Goal: Task Accomplishment & Management: Manage account settings

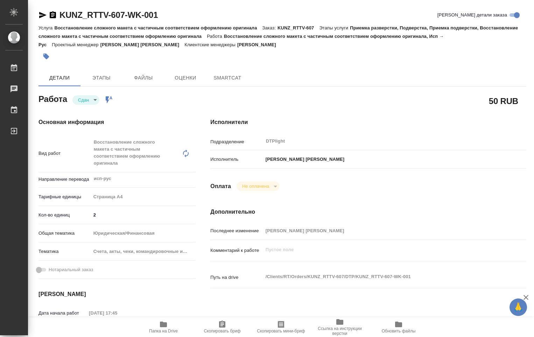
type textarea "x"
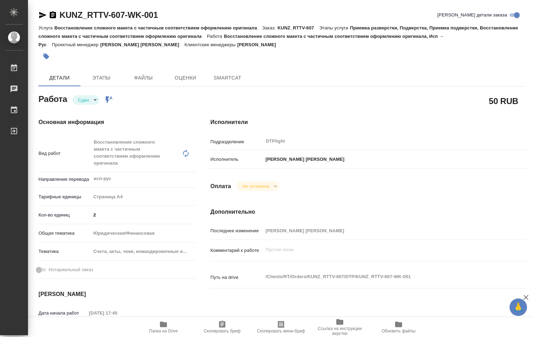
type textarea "x"
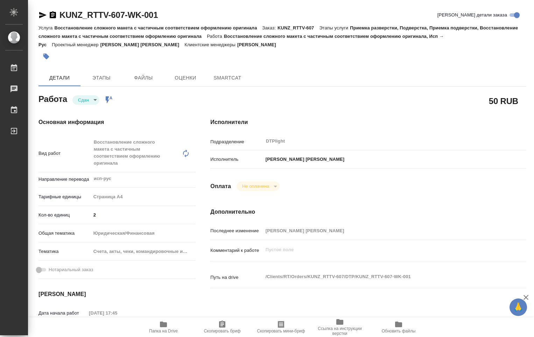
type textarea "x"
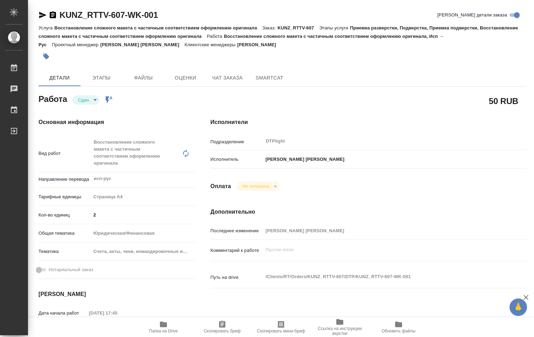
type textarea "x"
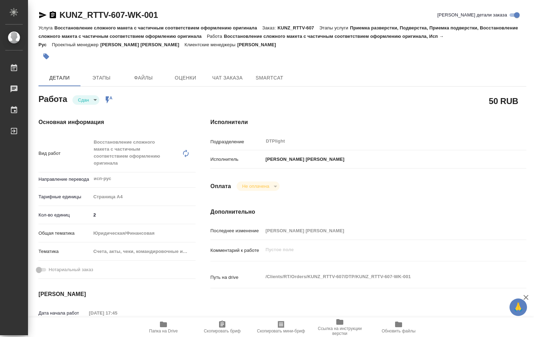
type textarea "x"
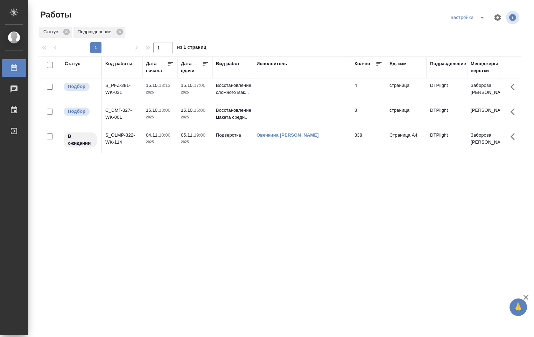
click at [301, 116] on td at bounding box center [302, 115] width 98 height 24
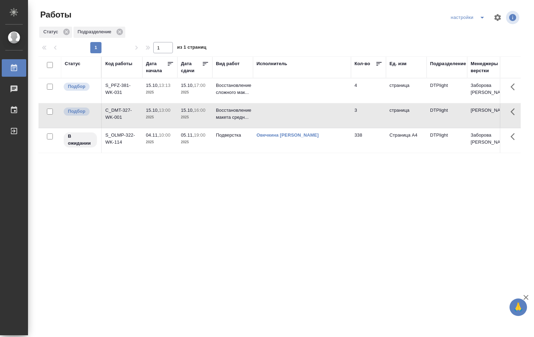
click at [300, 115] on td at bounding box center [302, 115] width 98 height 24
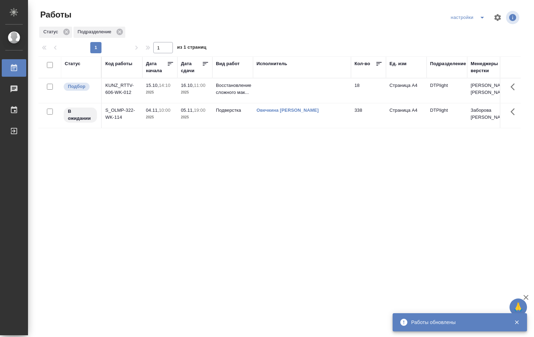
click at [287, 86] on td at bounding box center [302, 90] width 98 height 24
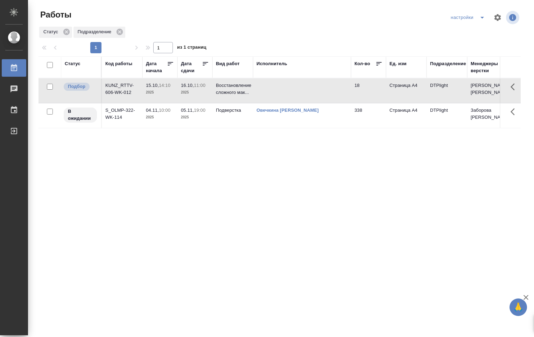
click at [287, 86] on td at bounding box center [302, 90] width 98 height 24
click at [14, 129] on div "Выйти" at bounding box center [5, 131] width 17 height 10
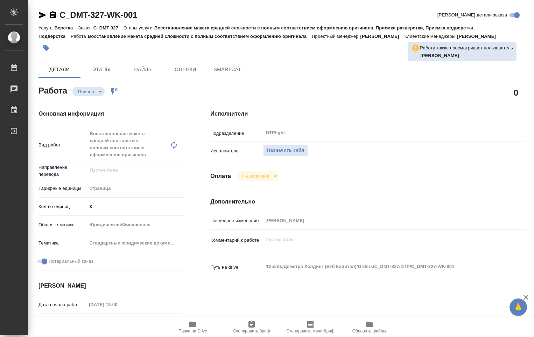
type textarea "x"
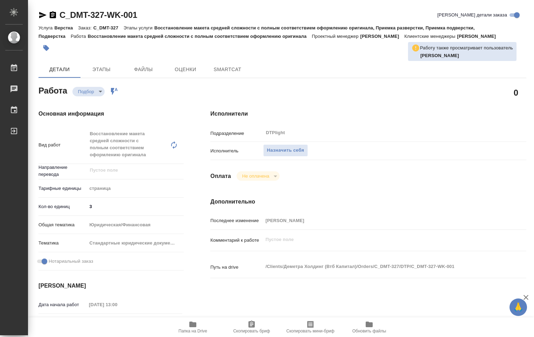
type textarea "x"
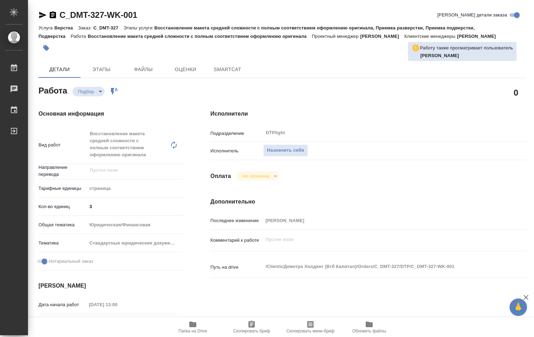
type textarea "x"
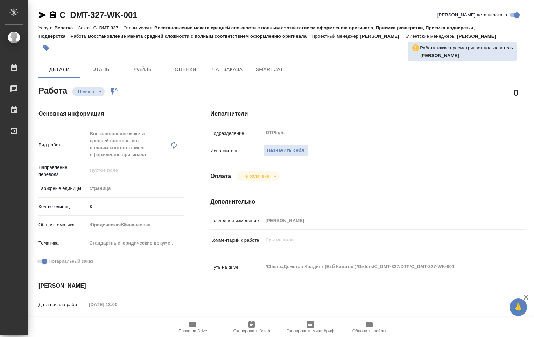
type textarea "x"
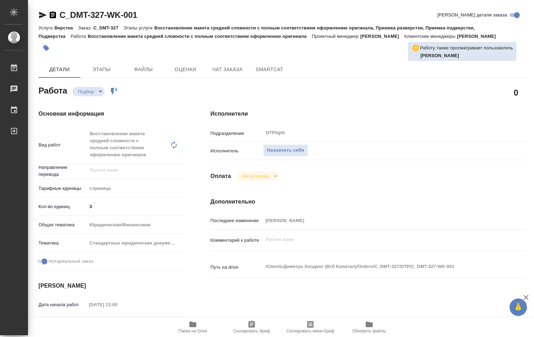
type textarea "x"
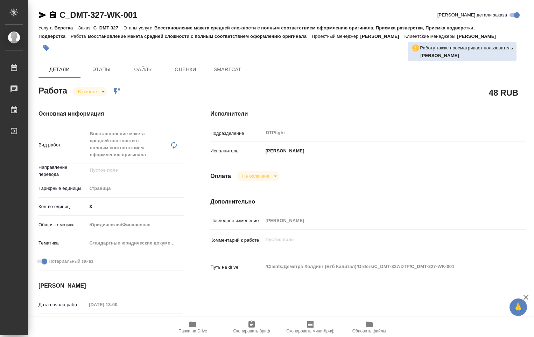
type textarea "x"
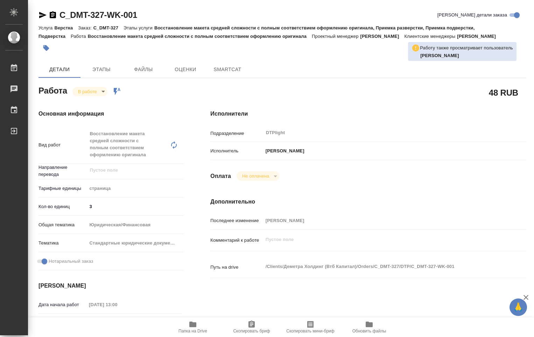
type textarea "x"
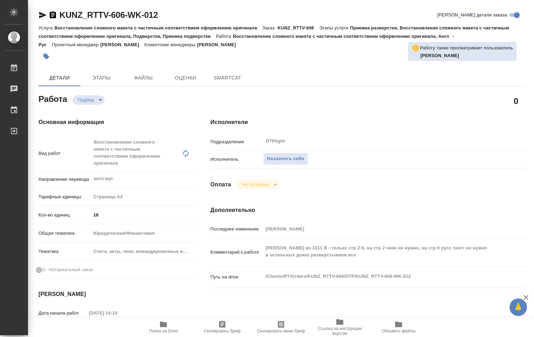
type textarea "x"
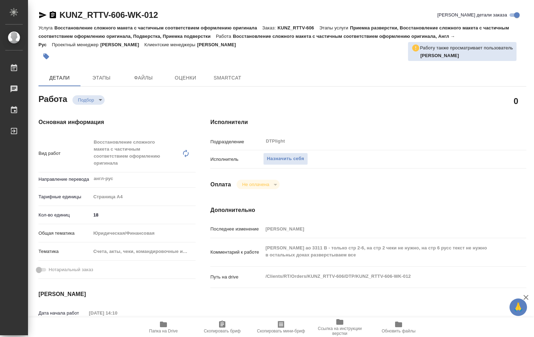
type textarea "x"
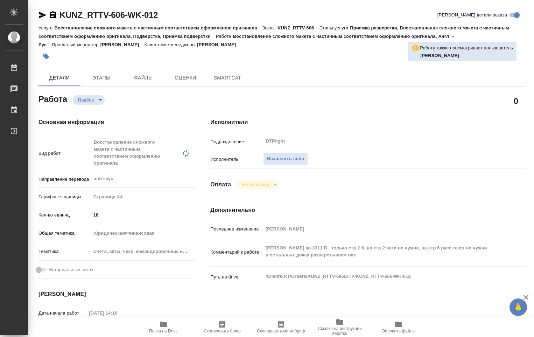
type textarea "x"
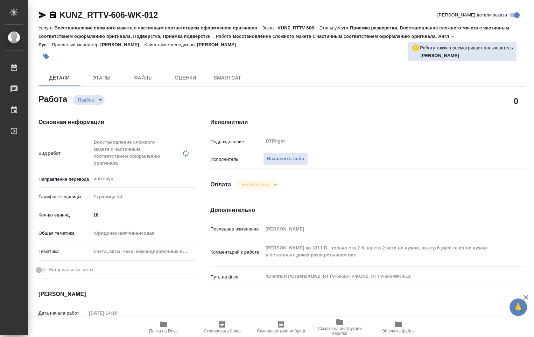
type textarea "x"
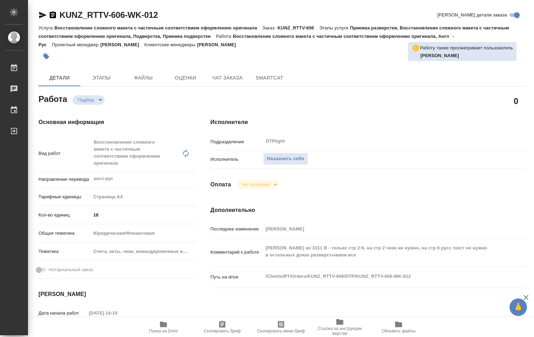
type textarea "x"
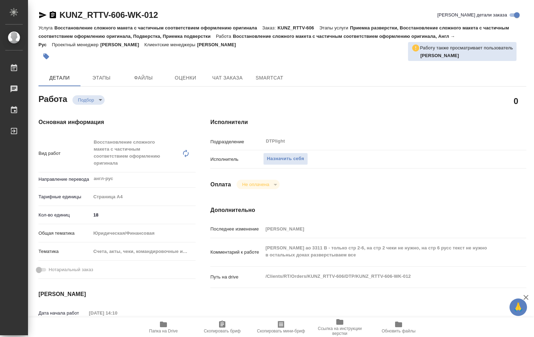
type textarea "x"
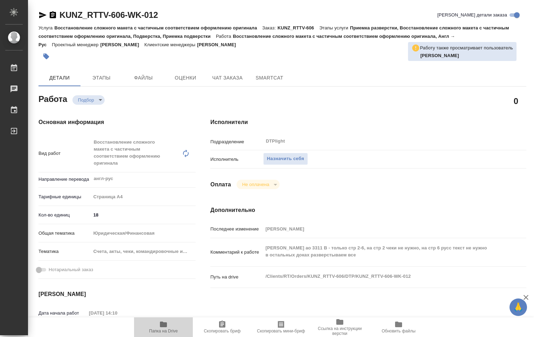
click at [168, 324] on span "Папка на Drive" at bounding box center [163, 326] width 50 height 13
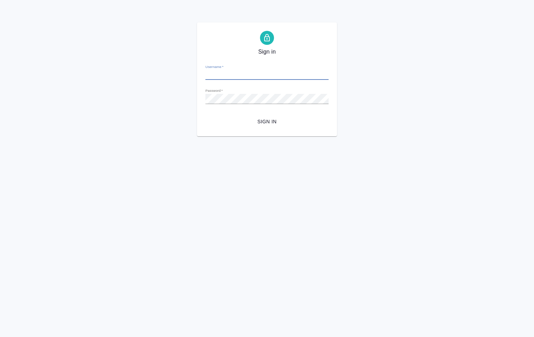
type input "[PERSON_NAME][EMAIL_ADDRESS][DOMAIN_NAME]"
click at [256, 121] on span "Sign in" at bounding box center [267, 121] width 112 height 9
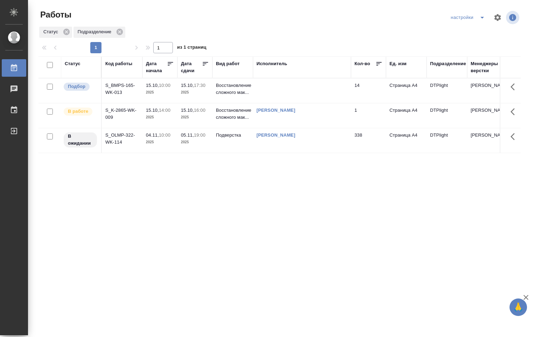
click at [255, 118] on td "[PERSON_NAME]" at bounding box center [302, 115] width 98 height 24
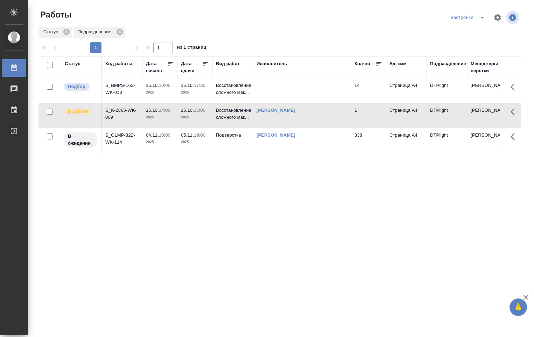
click at [253, 118] on td "[PERSON_NAME]" at bounding box center [302, 115] width 98 height 24
click at [253, 117] on td "Овечкина Дарья Геннадьевна" at bounding box center [302, 115] width 98 height 24
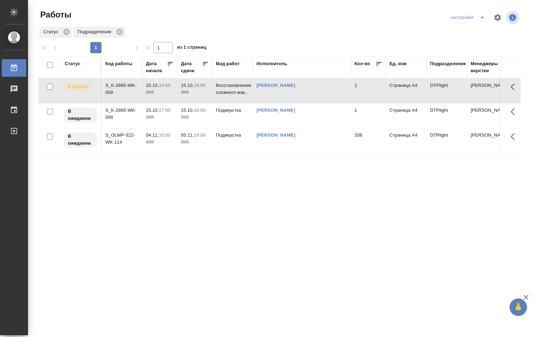
click at [315, 121] on td "Овечкина Дарья Геннадьевна" at bounding box center [302, 115] width 98 height 24
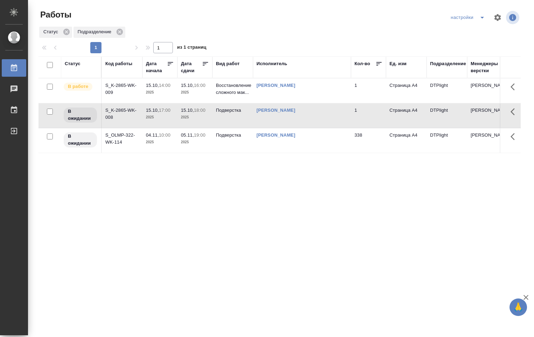
click at [314, 120] on td "Овечкина Дарья Геннадьевна" at bounding box center [302, 115] width 98 height 24
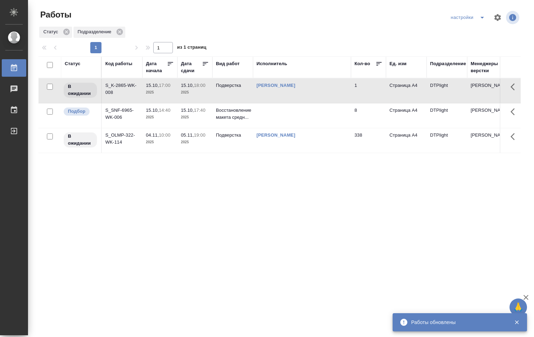
click at [287, 118] on td at bounding box center [302, 115] width 98 height 24
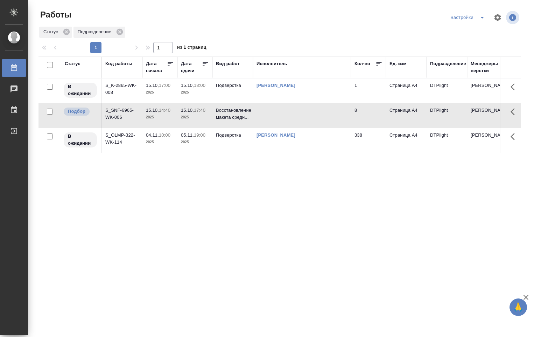
click at [285, 114] on td at bounding box center [302, 115] width 98 height 24
click at [285, 115] on td at bounding box center [302, 115] width 98 height 24
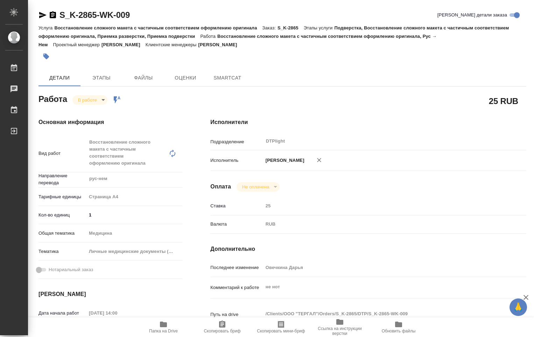
type textarea "x"
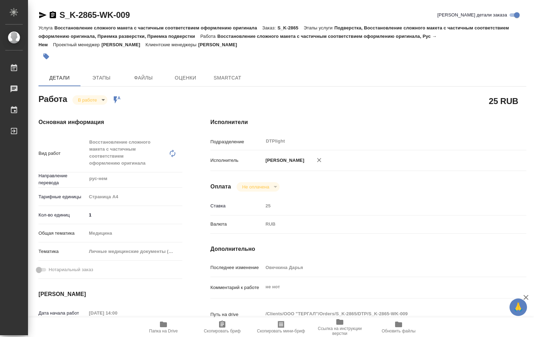
type textarea "x"
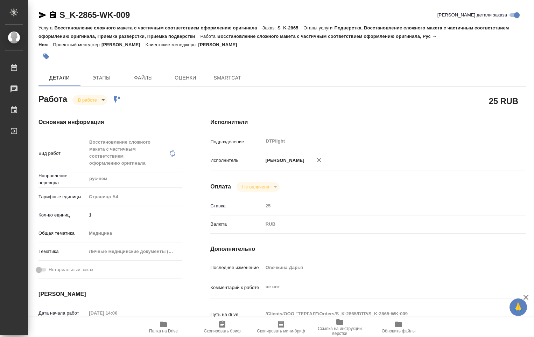
type textarea "x"
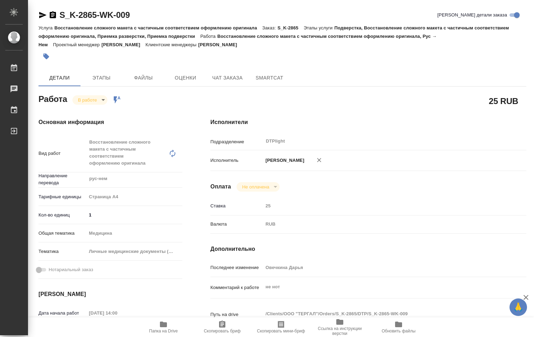
click at [165, 329] on span "Папка на Drive" at bounding box center [163, 330] width 29 height 5
type textarea "x"
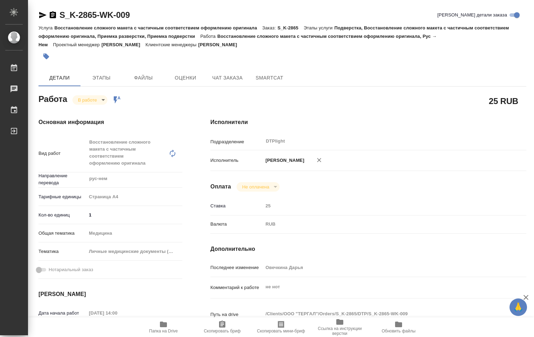
type textarea "x"
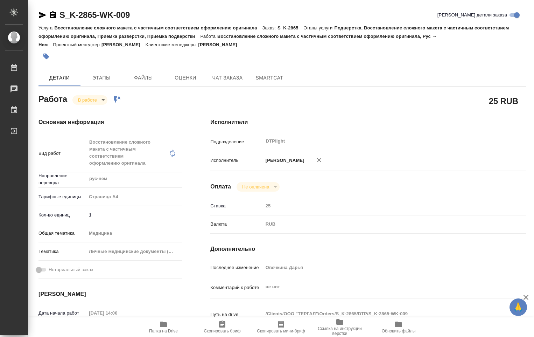
type textarea "x"
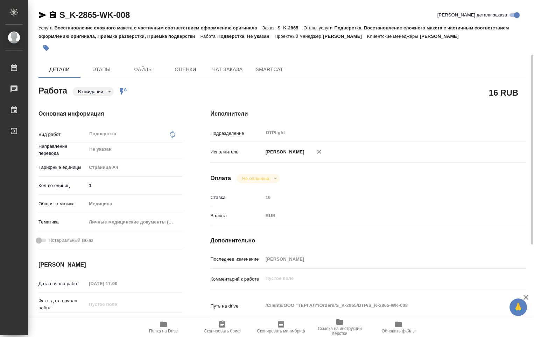
scroll to position [35, 0]
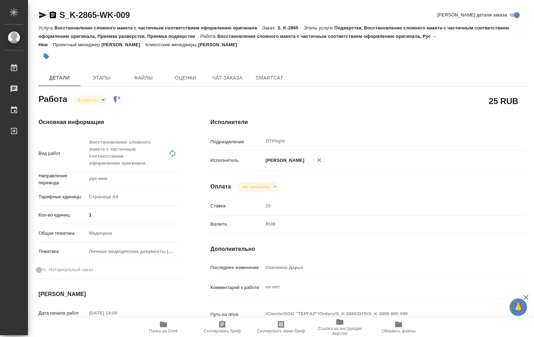
click at [104, 100] on body "🙏 .cls-1 fill:#fff; AWATERA [PERSON_NAME] Работы 0 Чаты График Выйти S_K-2865-W…" at bounding box center [267, 168] width 534 height 337
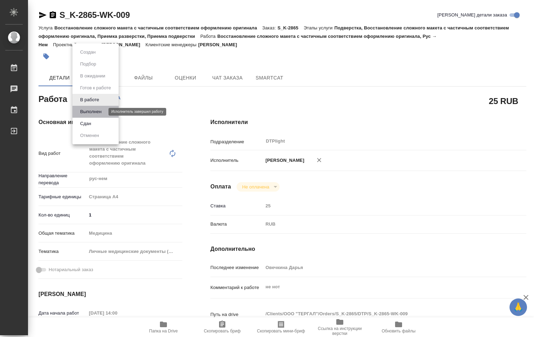
click at [96, 111] on button "Выполнен" at bounding box center [91, 112] width 26 height 8
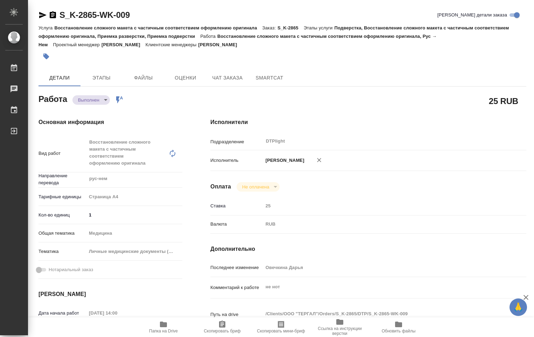
type textarea "x"
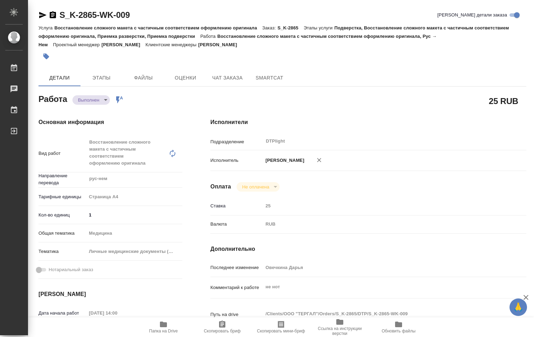
type textarea "x"
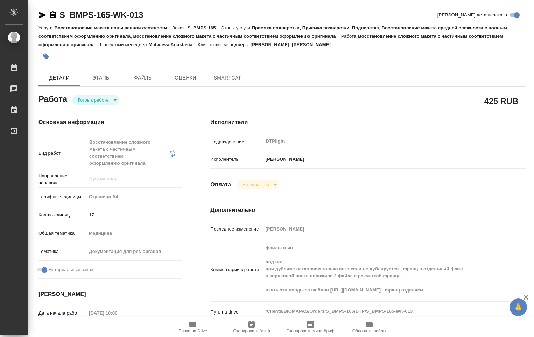
type textarea "x"
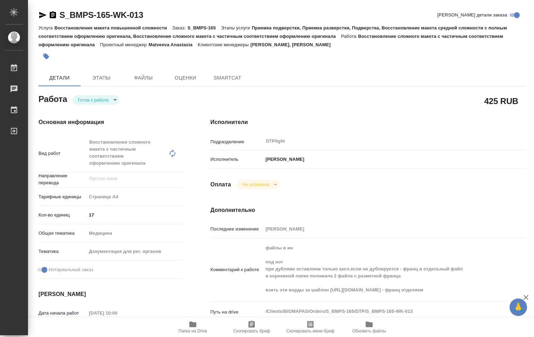
type textarea "x"
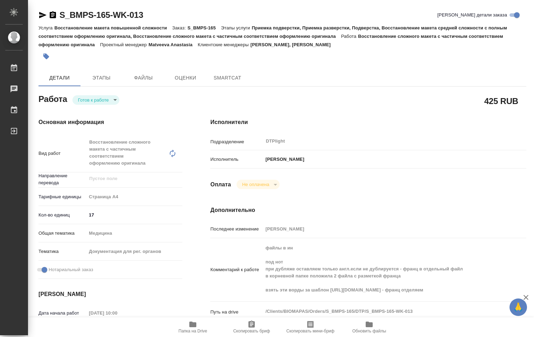
type textarea "x"
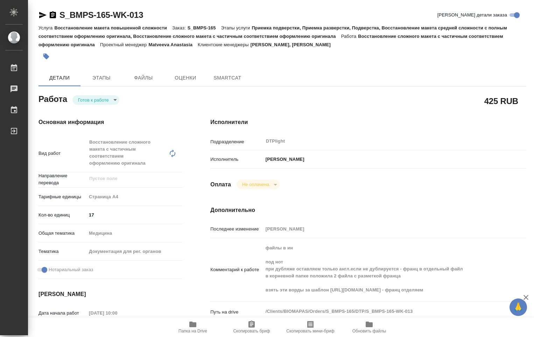
type textarea "x"
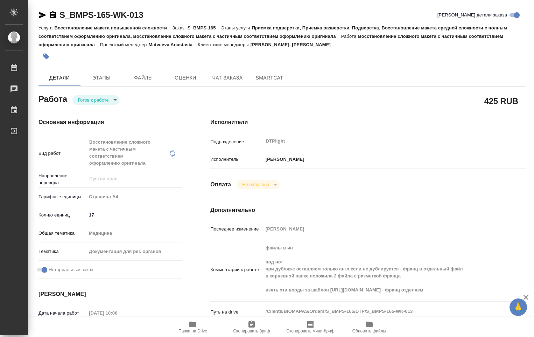
type textarea "x"
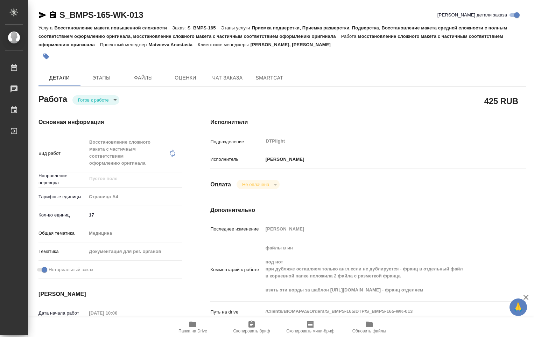
type textarea "x"
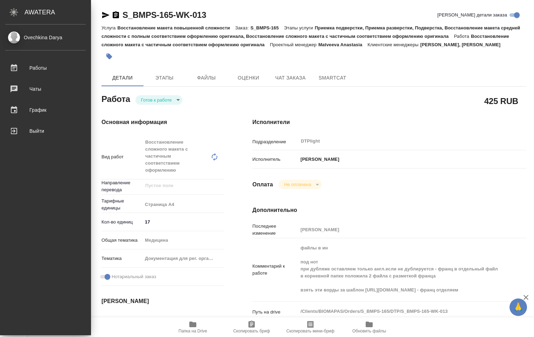
type textarea "x"
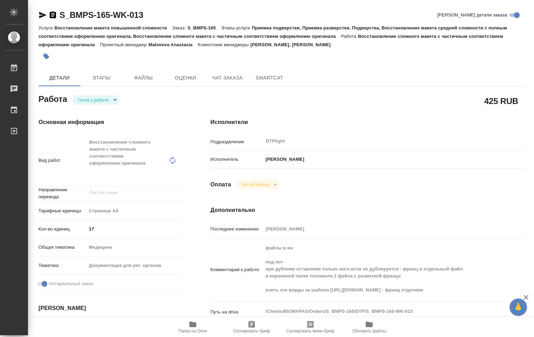
type textarea "x"
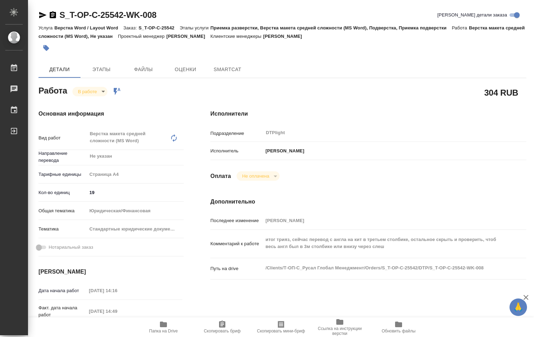
type textarea "x"
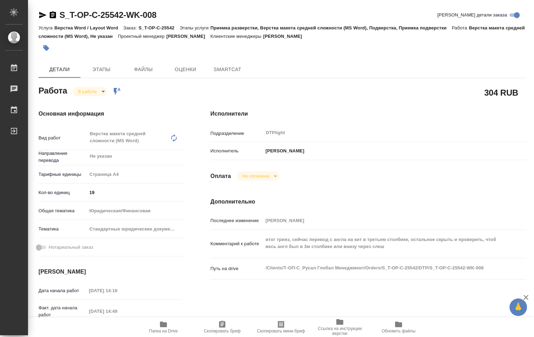
type textarea "x"
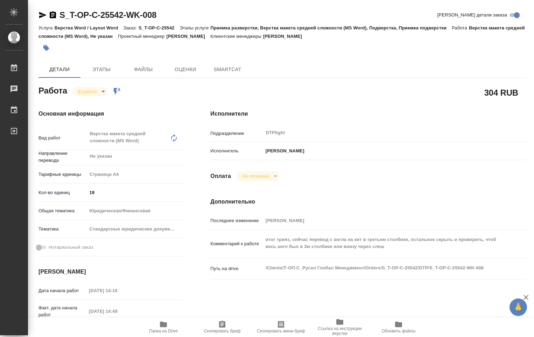
type textarea "x"
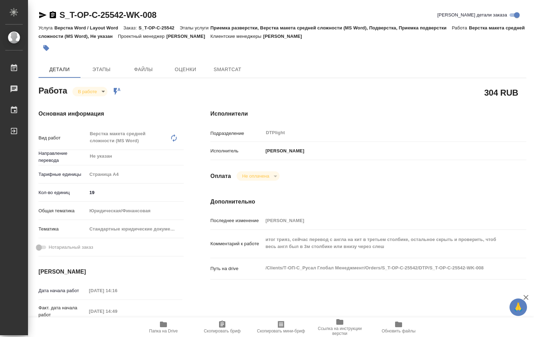
type textarea "x"
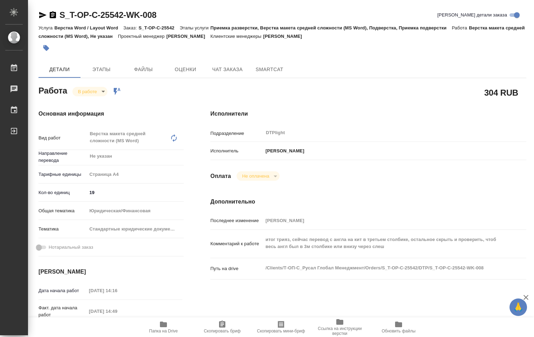
type textarea "x"
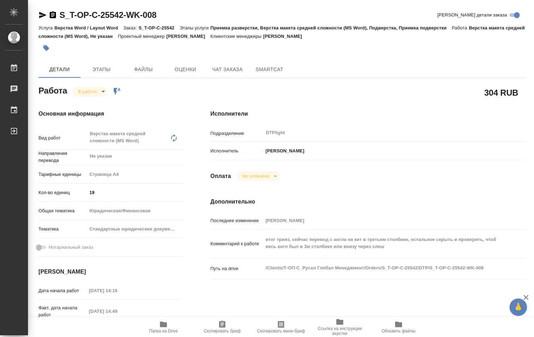
type textarea "x"
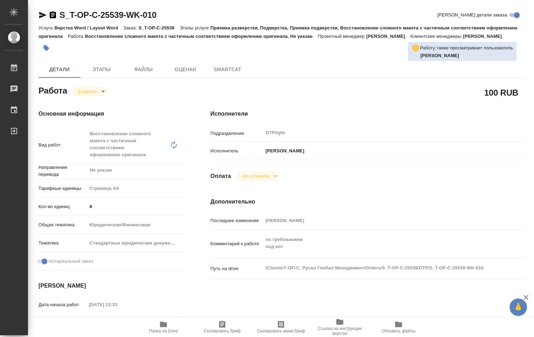
type textarea "x"
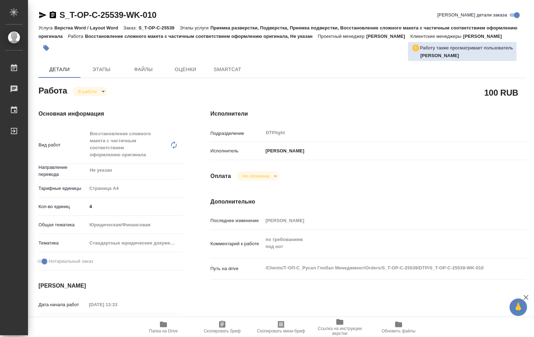
type textarea "x"
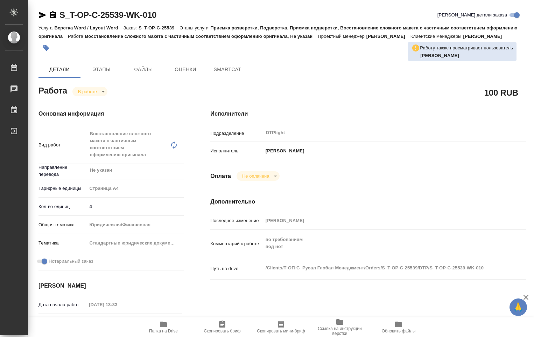
type textarea "x"
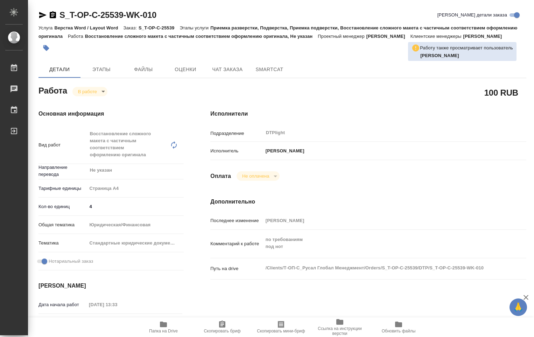
type textarea "x"
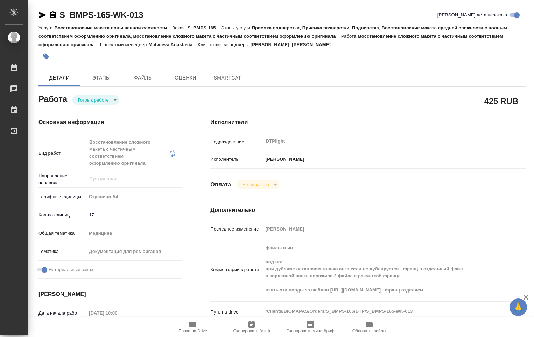
type textarea "x"
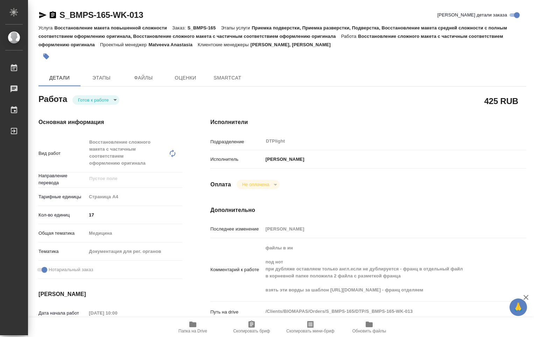
type textarea "x"
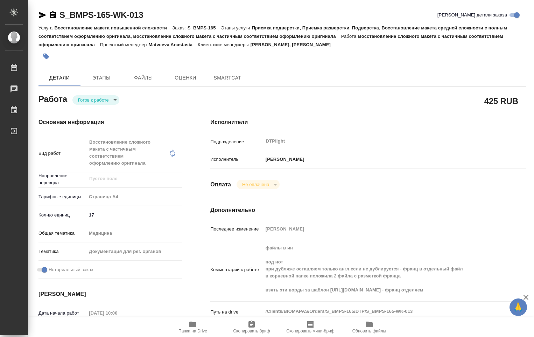
type textarea "x"
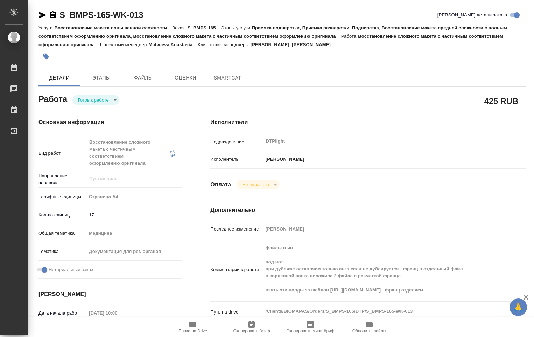
type textarea "x"
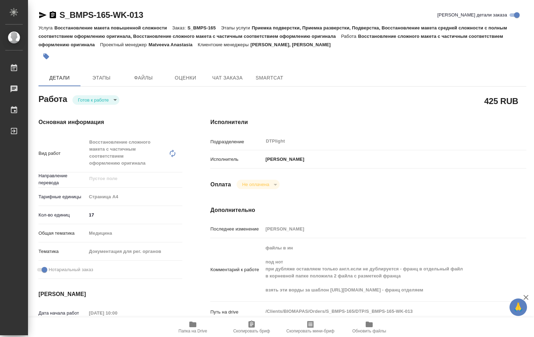
type textarea "x"
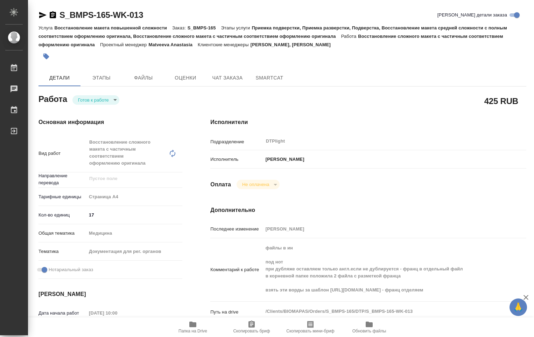
scroll to position [35, 0]
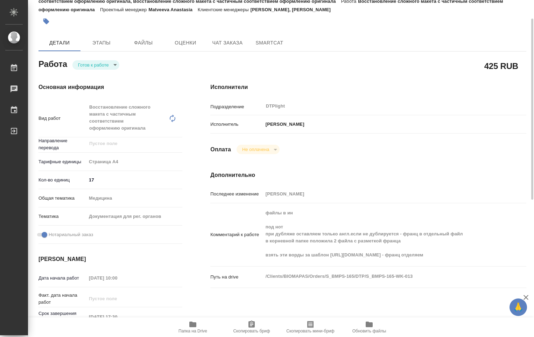
type textarea "x"
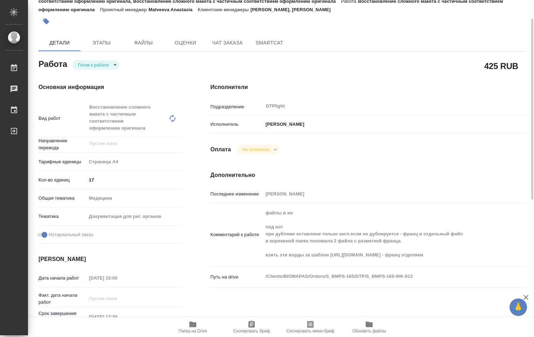
click at [183, 330] on span "Папка на Drive" at bounding box center [192, 330] width 29 height 5
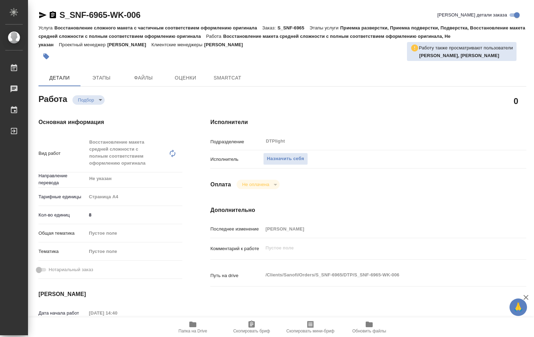
type textarea "x"
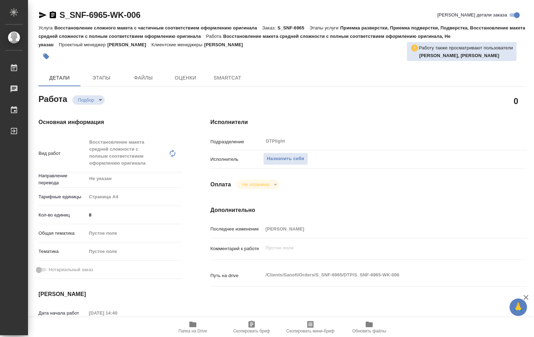
type textarea "x"
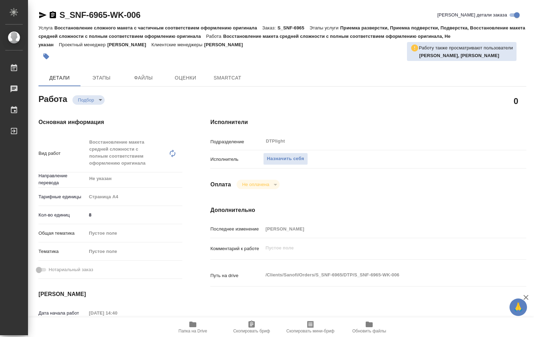
type textarea "x"
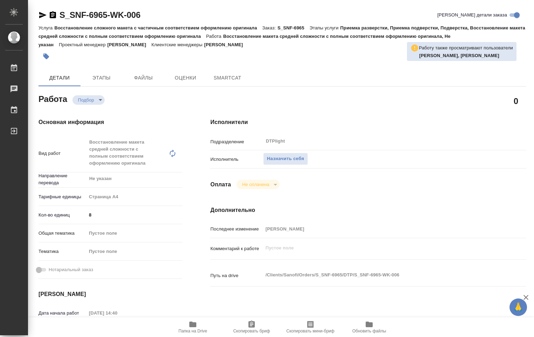
type textarea "x"
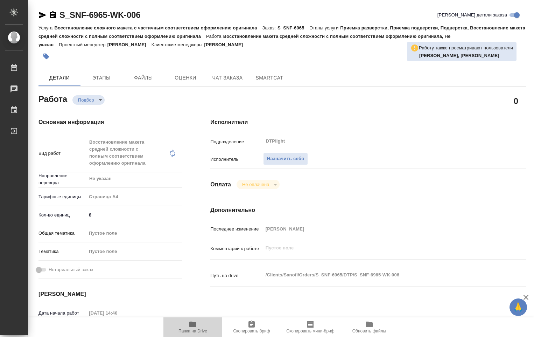
click at [197, 328] on span "Папка на Drive" at bounding box center [193, 326] width 50 height 13
type textarea "x"
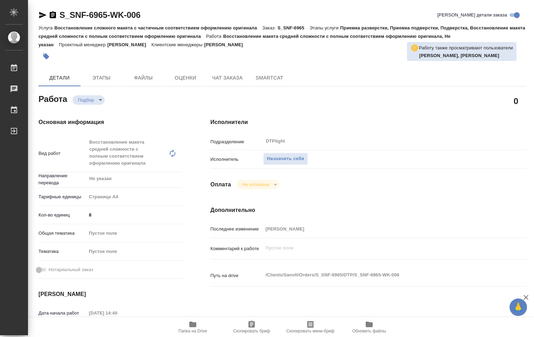
type textarea "x"
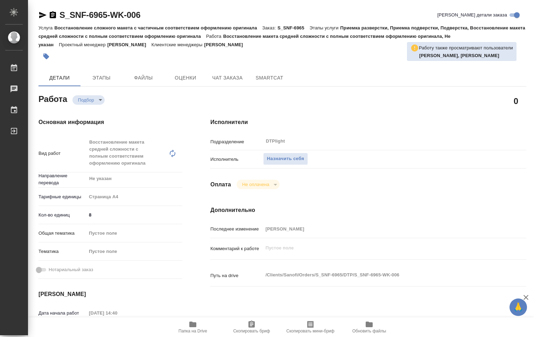
type textarea "x"
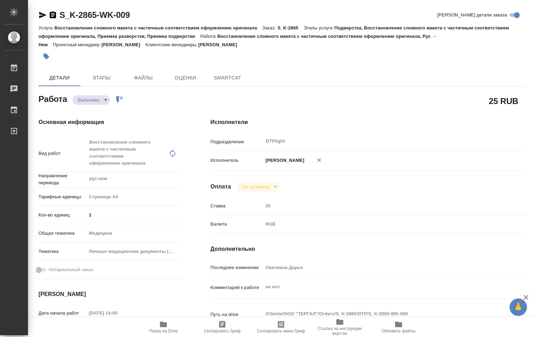
type textarea "x"
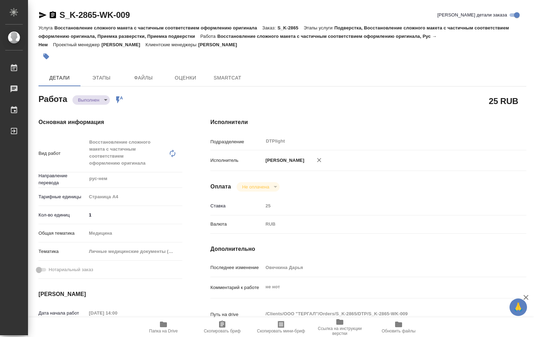
type textarea "x"
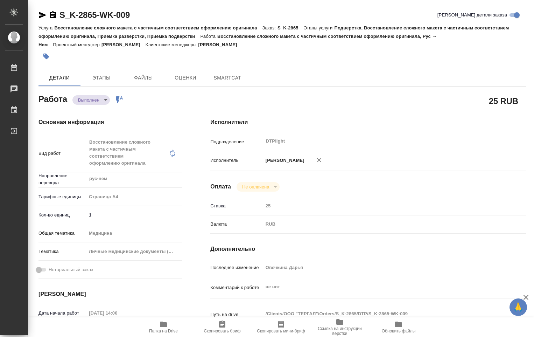
type textarea "x"
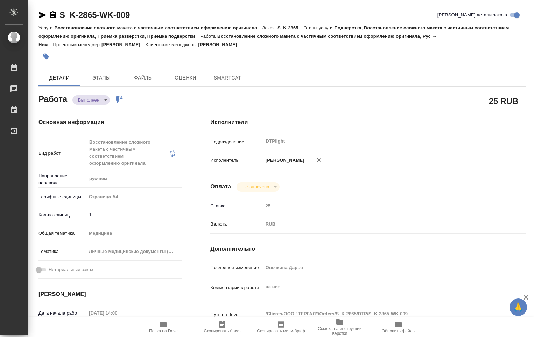
type textarea "x"
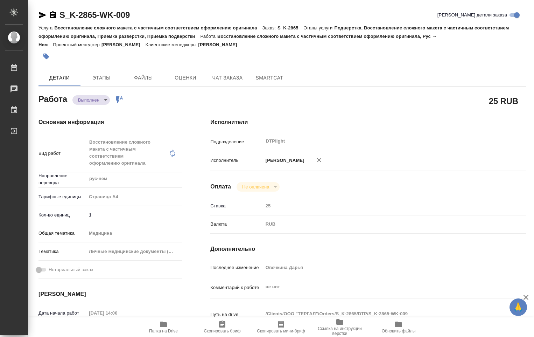
type textarea "x"
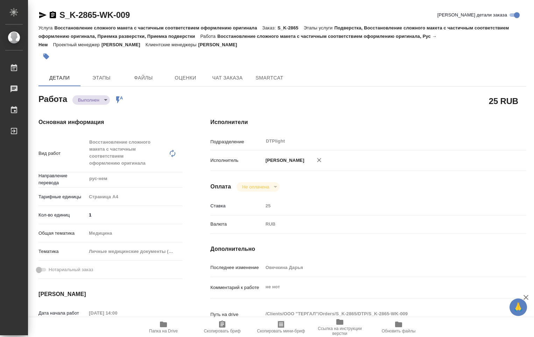
type textarea "x"
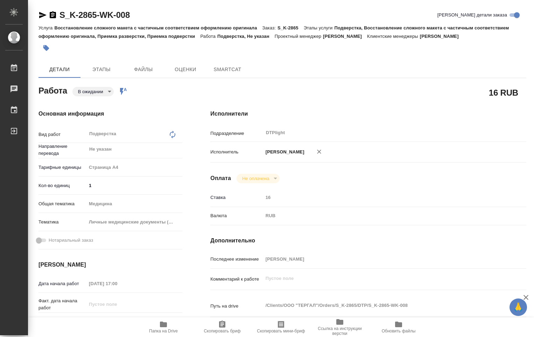
type textarea "x"
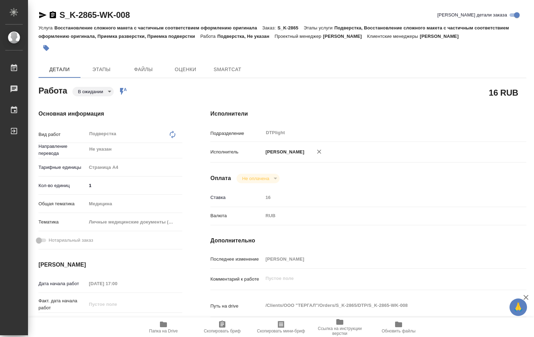
type textarea "x"
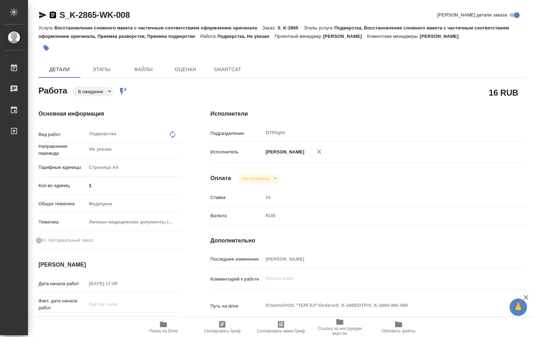
type textarea "x"
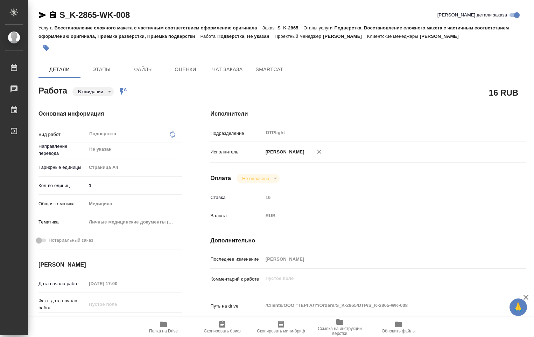
type textarea "x"
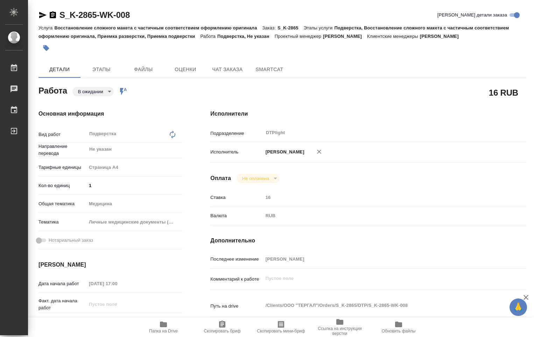
type textarea "x"
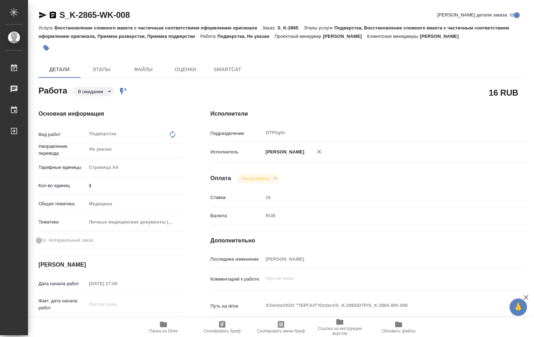
type textarea "x"
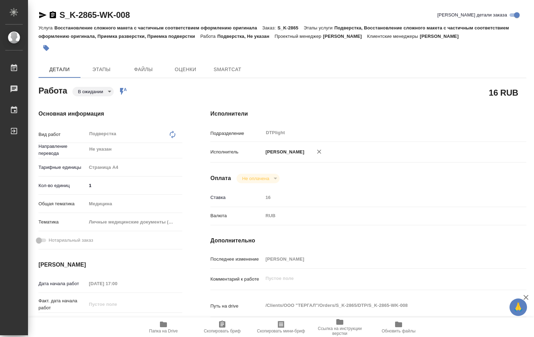
type textarea "x"
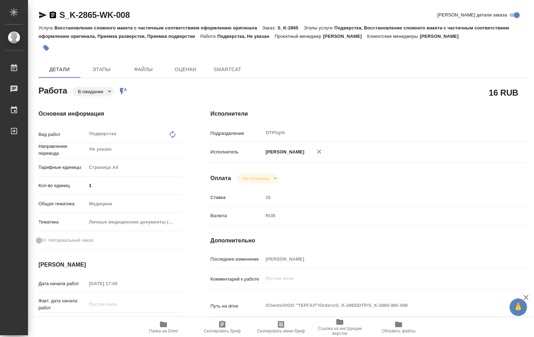
type textarea "x"
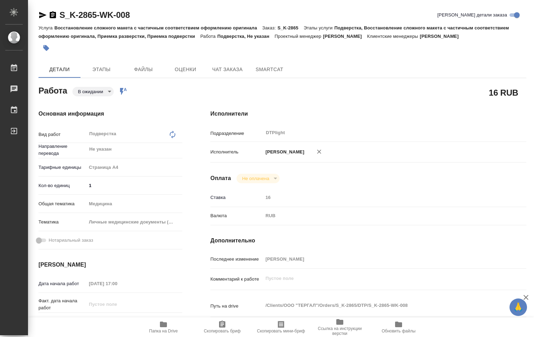
type textarea "x"
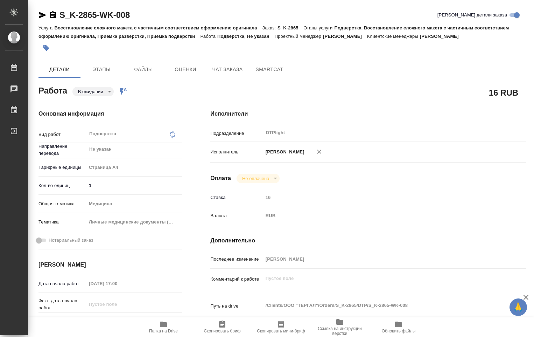
type textarea "x"
